Goal: Check status

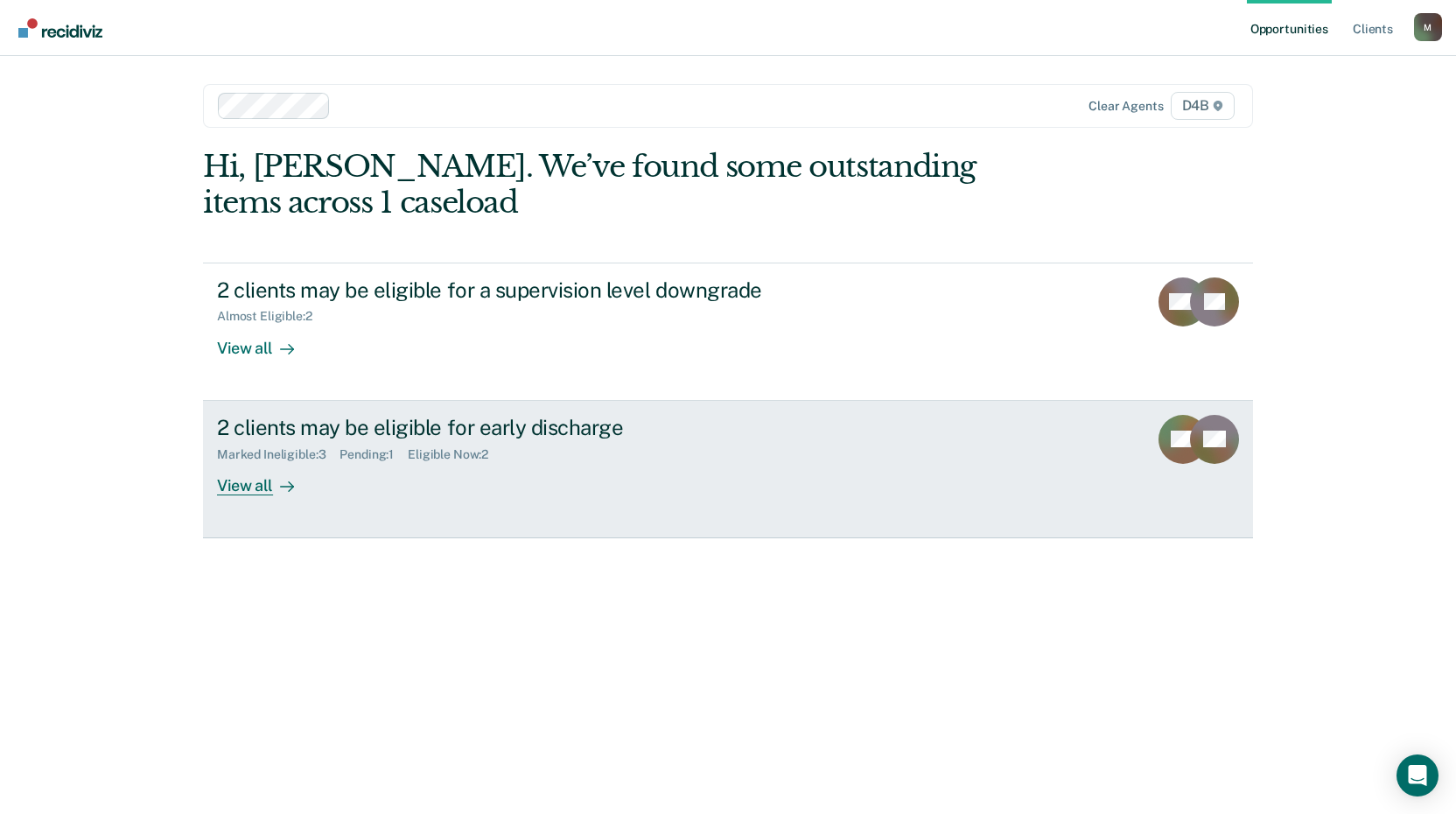
click at [296, 433] on div "2 clients may be eligible for early discharge" at bounding box center [524, 427] width 615 height 26
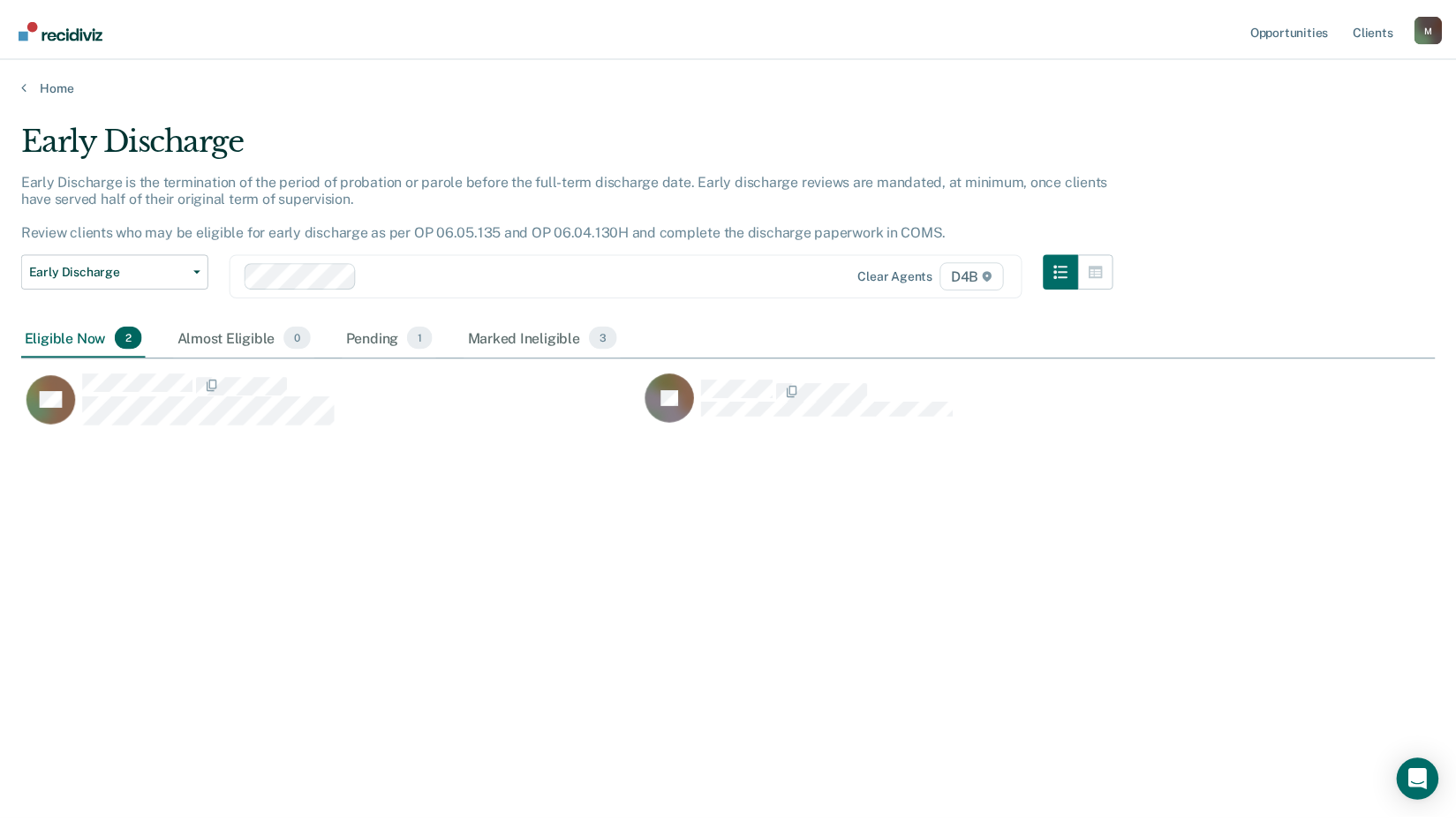
scroll to position [554, 1414]
click at [243, 341] on div "Almost Eligible 0" at bounding box center [246, 338] width 142 height 38
